Goal: Communication & Community: Participate in discussion

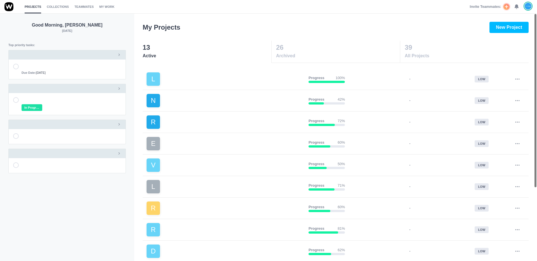
click at [516, 5] on use at bounding box center [517, 7] width 4 height 4
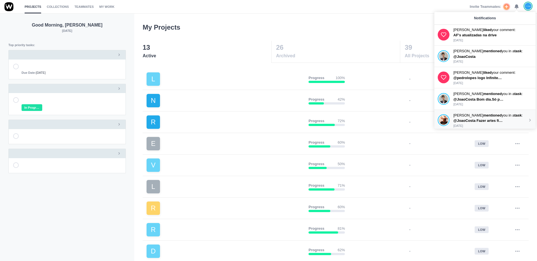
click at [490, 117] on p "[PERSON_NAME] mentioned you in a task :" at bounding box center [490, 116] width 74 height 6
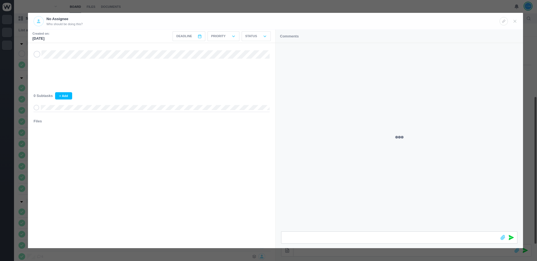
scroll to position [83, 0]
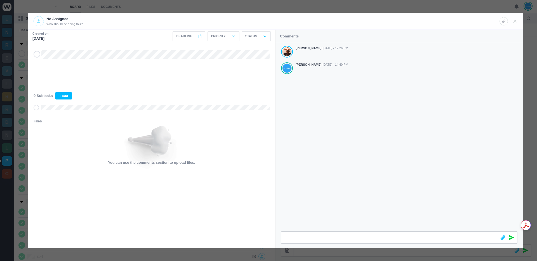
click at [353, 126] on div "[PERSON_NAME] [DATE] - 12:26 PM [PERSON_NAME] [DATE] - 14:40 PM" at bounding box center [398, 137] width 247 height 188
click at [350, 6] on div at bounding box center [268, 130] width 537 height 261
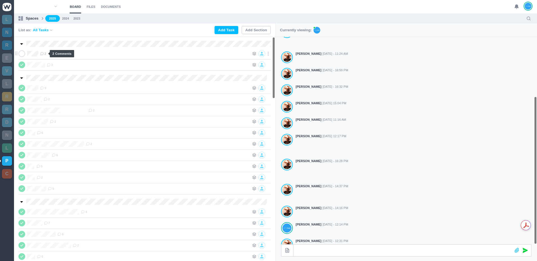
click at [44, 53] on icon at bounding box center [42, 54] width 4 height 4
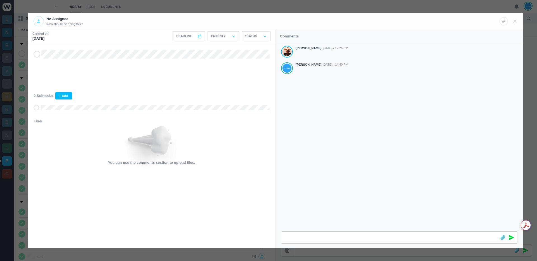
drag, startPoint x: 352, startPoint y: 98, endPoint x: 344, endPoint y: 137, distance: 39.7
click at [352, 98] on div "[PERSON_NAME] [DATE] - 12:26 PM [PERSON_NAME] [DATE] - 14:40 PM" at bounding box center [398, 137] width 247 height 188
click at [275, 237] on div at bounding box center [398, 238] width 247 height 22
click at [511, 233] on icon at bounding box center [511, 232] width 5 height 5
drag, startPoint x: 380, startPoint y: 165, endPoint x: 378, endPoint y: 159, distance: 6.2
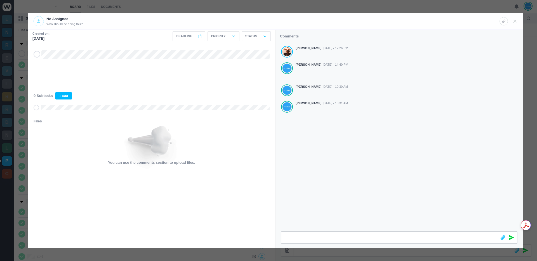
click at [380, 165] on div "[PERSON_NAME] [DATE] - 12:26 PM [PERSON_NAME] [DATE] - 14:40 PM [PERSON_NAME] […" at bounding box center [398, 137] width 247 height 188
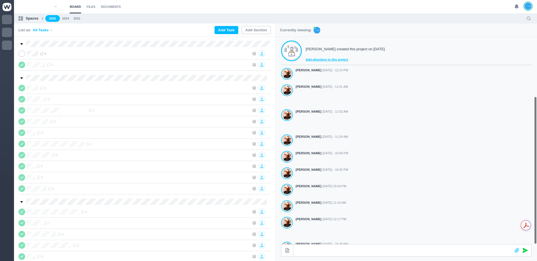
scroll to position [83, 0]
